Goal: Transaction & Acquisition: Book appointment/travel/reservation

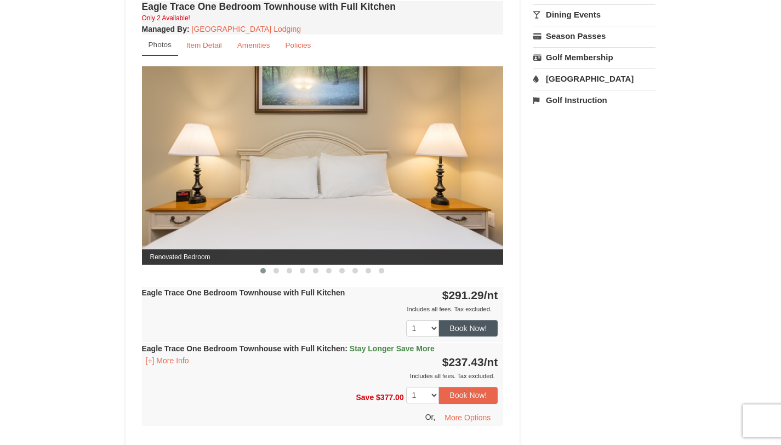
scroll to position [413, 0]
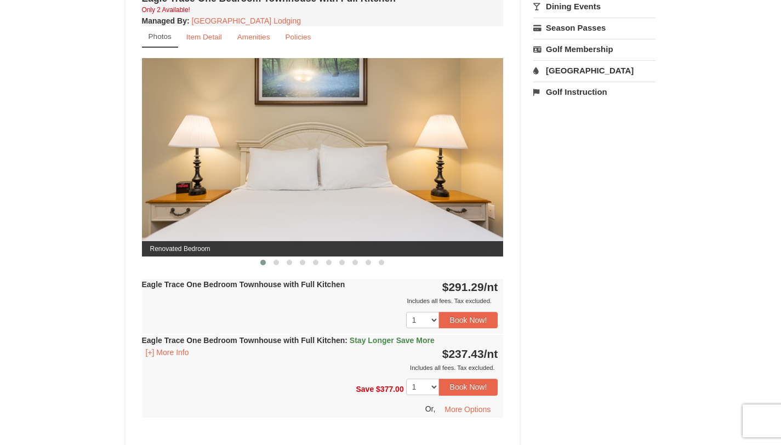
click at [431, 200] on img at bounding box center [323, 157] width 362 height 198
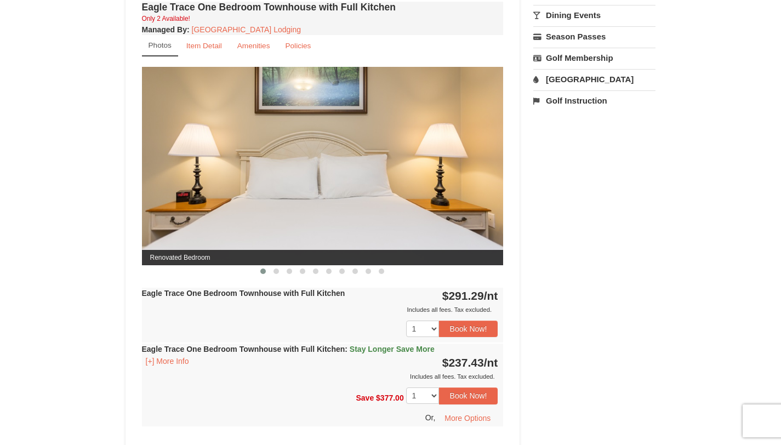
scroll to position [396, 0]
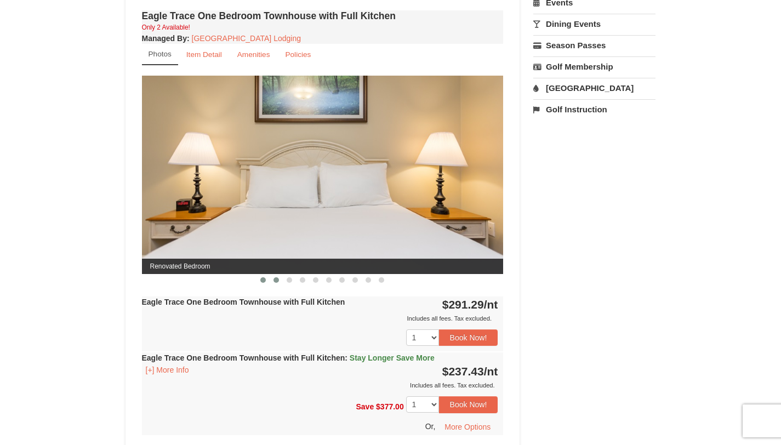
click at [276, 281] on span at bounding box center [275, 279] width 5 height 5
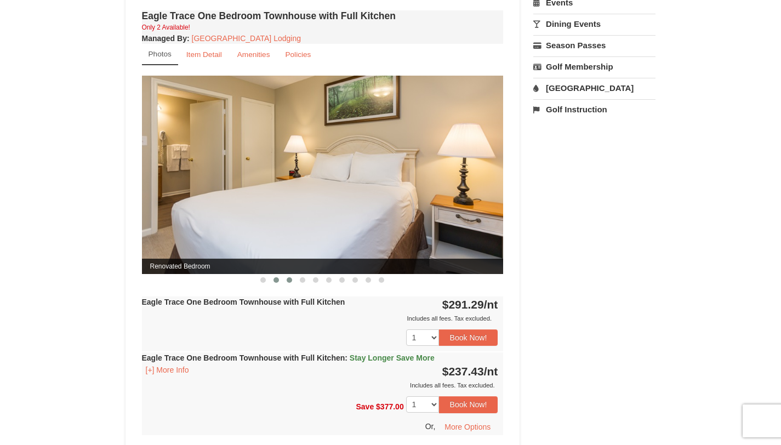
click at [290, 282] on span at bounding box center [289, 279] width 5 height 5
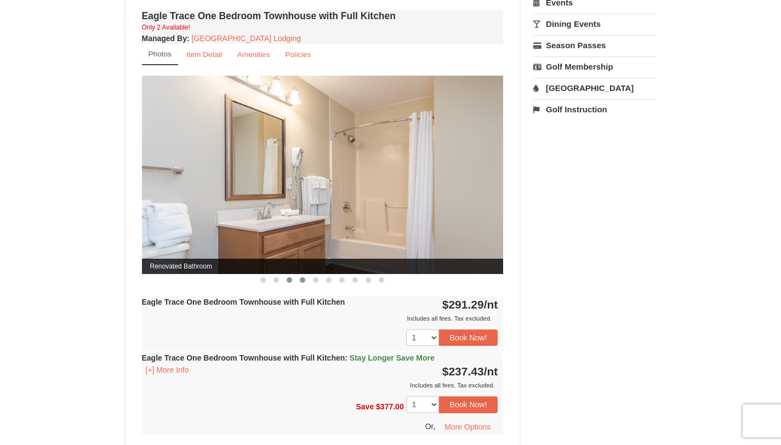
click at [302, 282] on span at bounding box center [302, 279] width 5 height 5
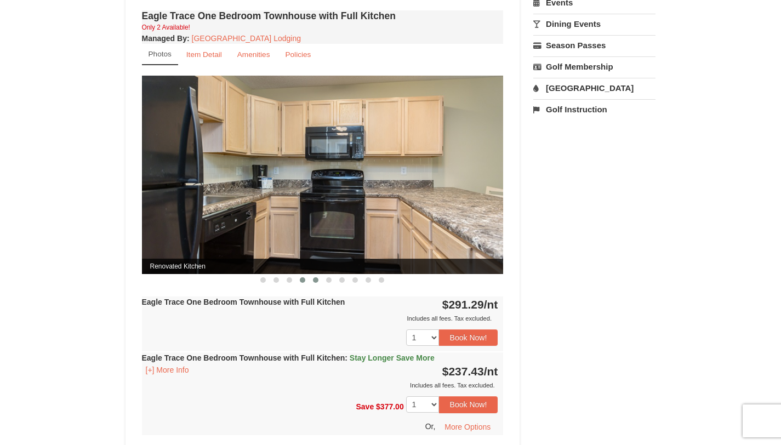
click at [317, 282] on span at bounding box center [315, 279] width 5 height 5
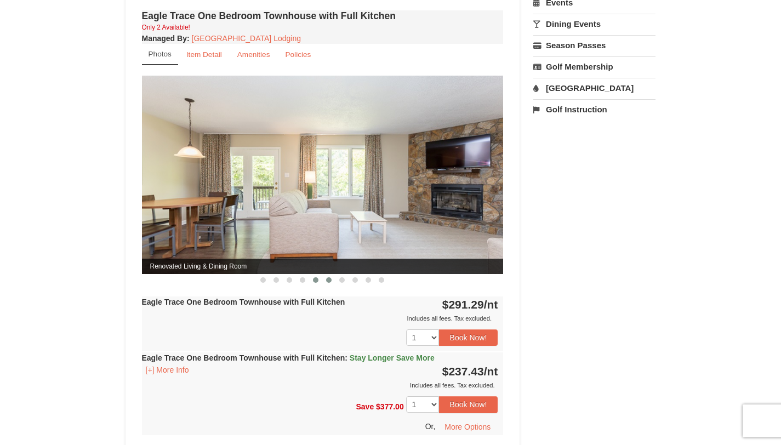
click at [329, 281] on span at bounding box center [328, 279] width 5 height 5
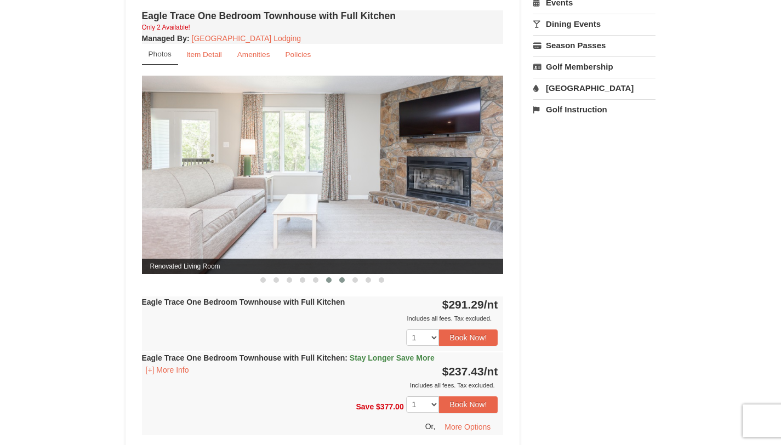
click at [341, 281] on span at bounding box center [341, 279] width 5 height 5
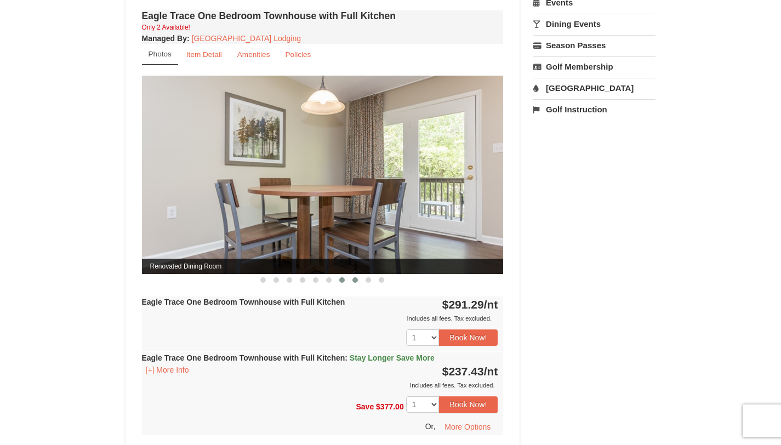
click at [353, 281] on span at bounding box center [354, 279] width 5 height 5
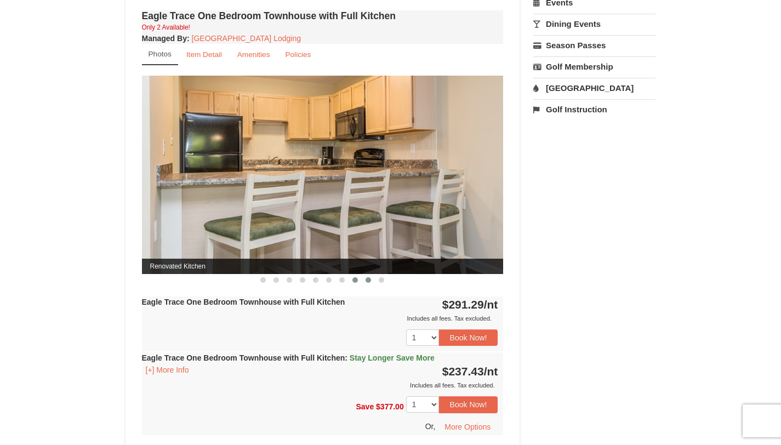
click at [368, 282] on span at bounding box center [367, 279] width 5 height 5
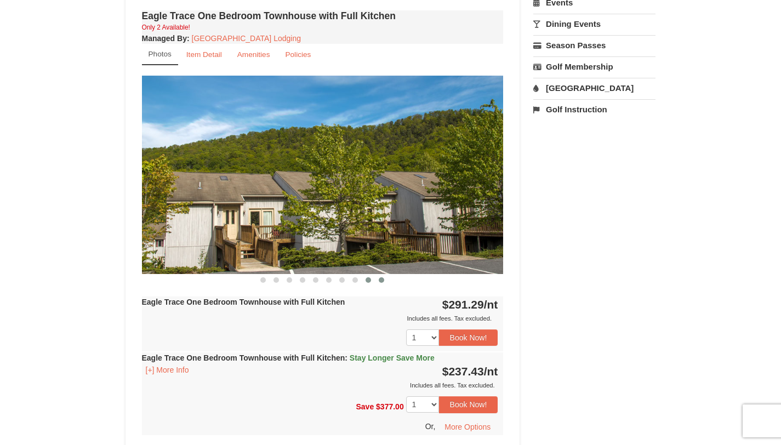
click at [384, 281] on button at bounding box center [381, 280] width 13 height 11
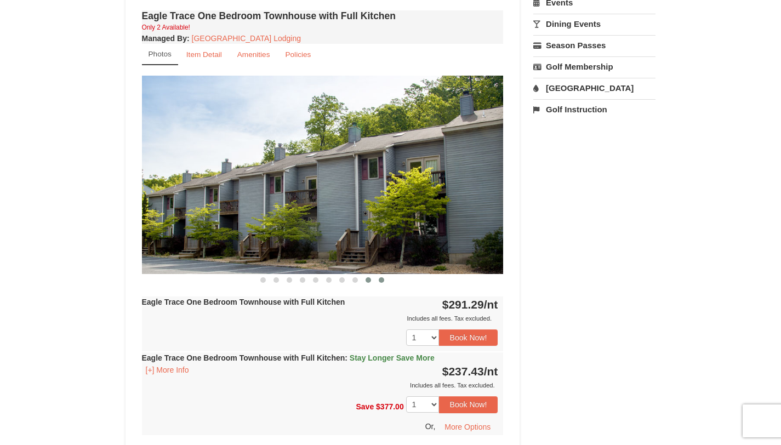
click at [368, 281] on span at bounding box center [367, 279] width 5 height 5
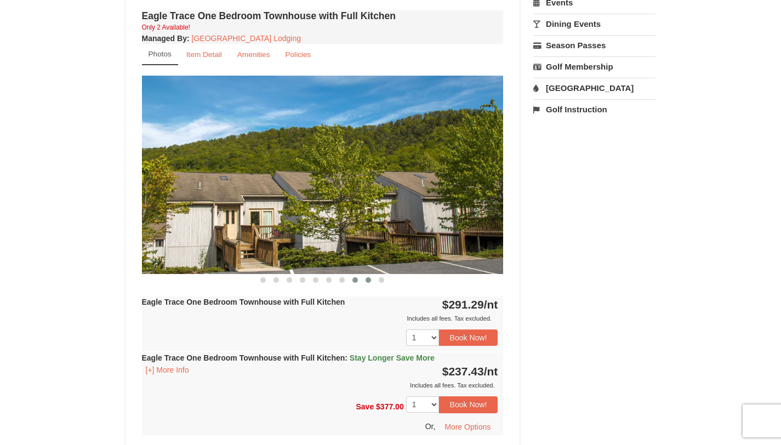
click at [350, 281] on button at bounding box center [355, 280] width 13 height 11
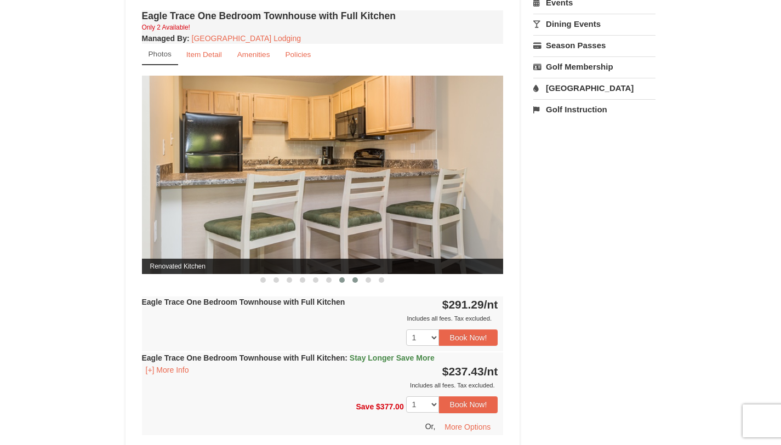
click at [342, 281] on span at bounding box center [341, 279] width 5 height 5
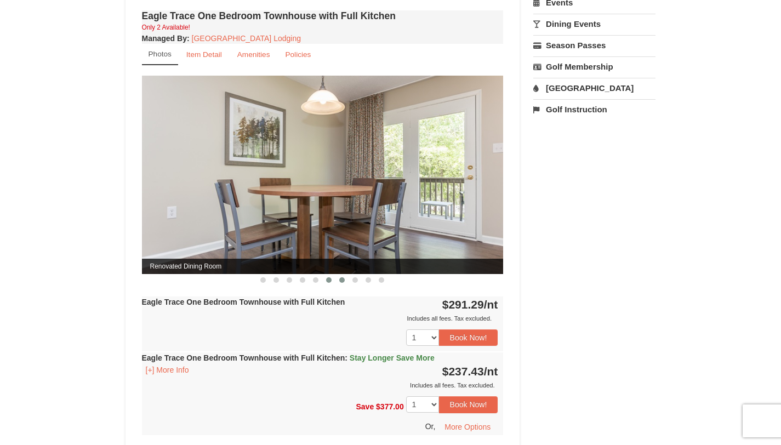
click at [330, 282] on button at bounding box center [328, 280] width 13 height 11
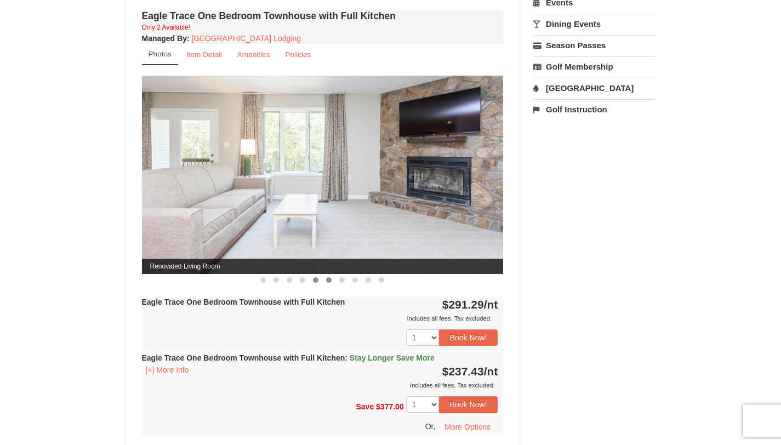
click at [319, 281] on button at bounding box center [315, 280] width 13 height 11
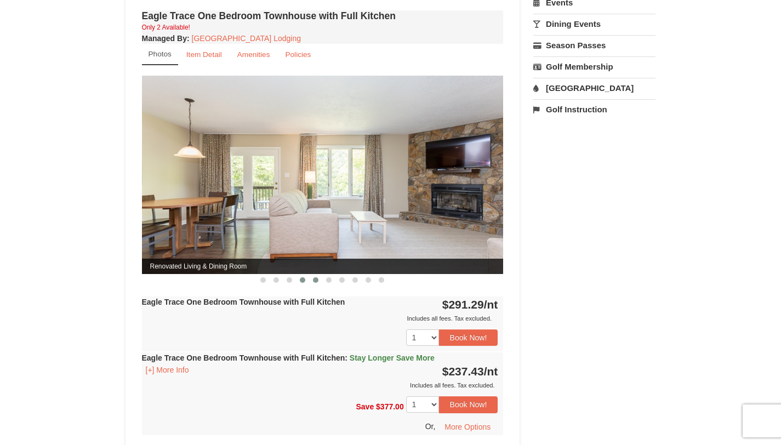
click at [304, 282] on span at bounding box center [302, 279] width 5 height 5
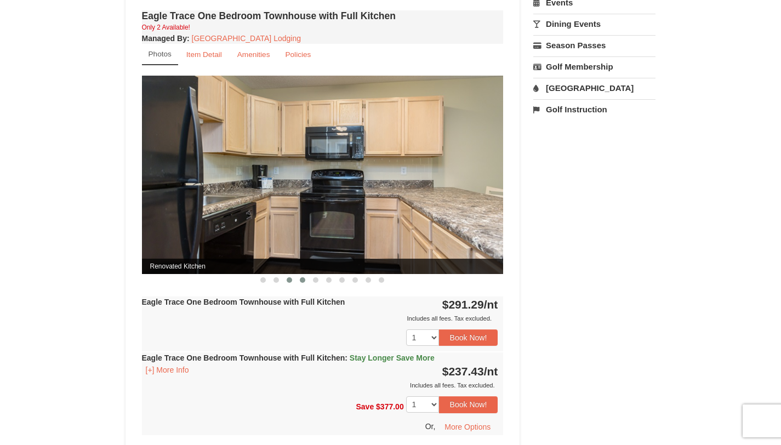
click at [286, 281] on button at bounding box center [289, 280] width 13 height 11
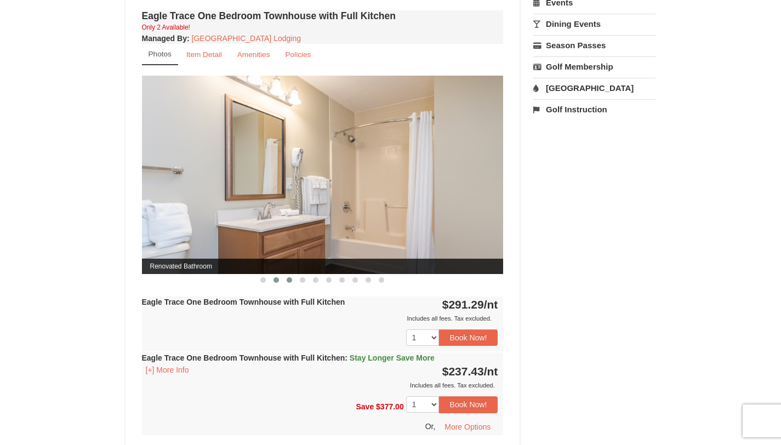
click at [276, 281] on span at bounding box center [275, 279] width 5 height 5
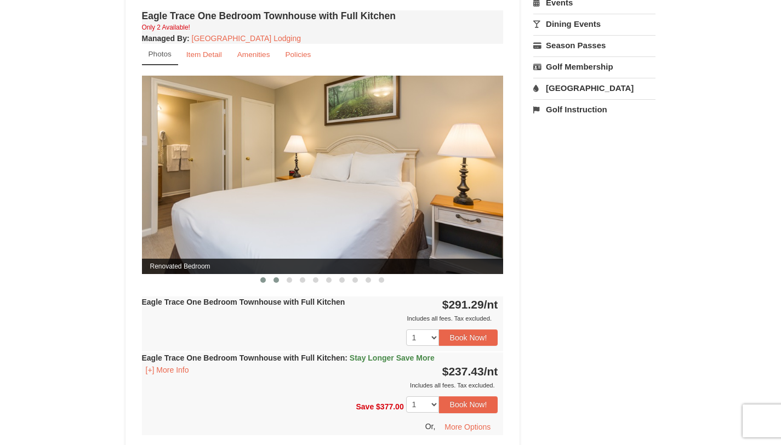
click at [265, 281] on span at bounding box center [262, 279] width 5 height 5
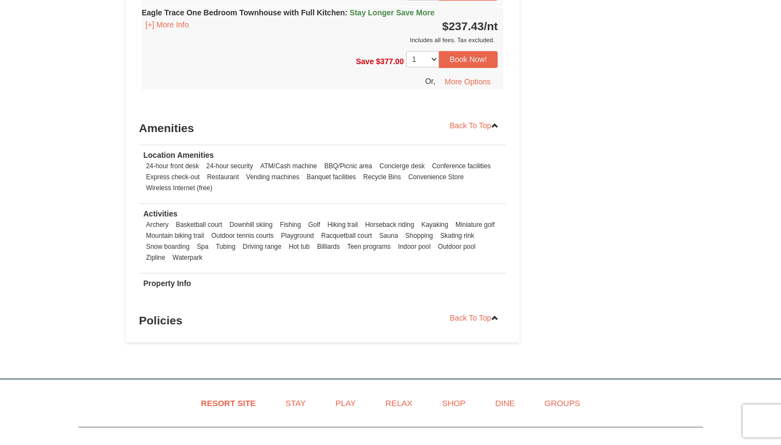
scroll to position [742, 0]
